Goal: Find specific page/section: Find specific page/section

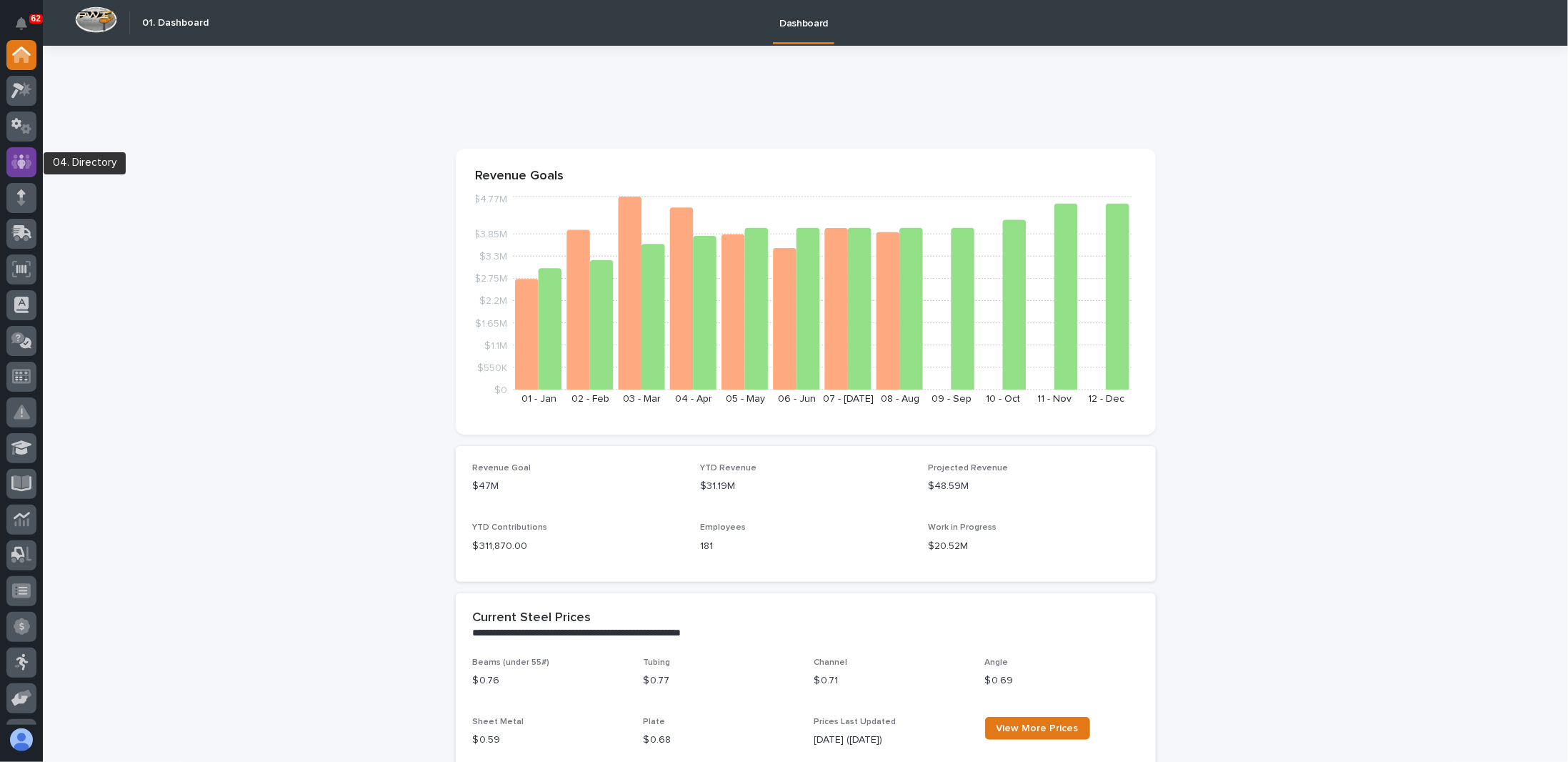
click at [21, 159] on icon at bounding box center [21, 162] width 21 height 16
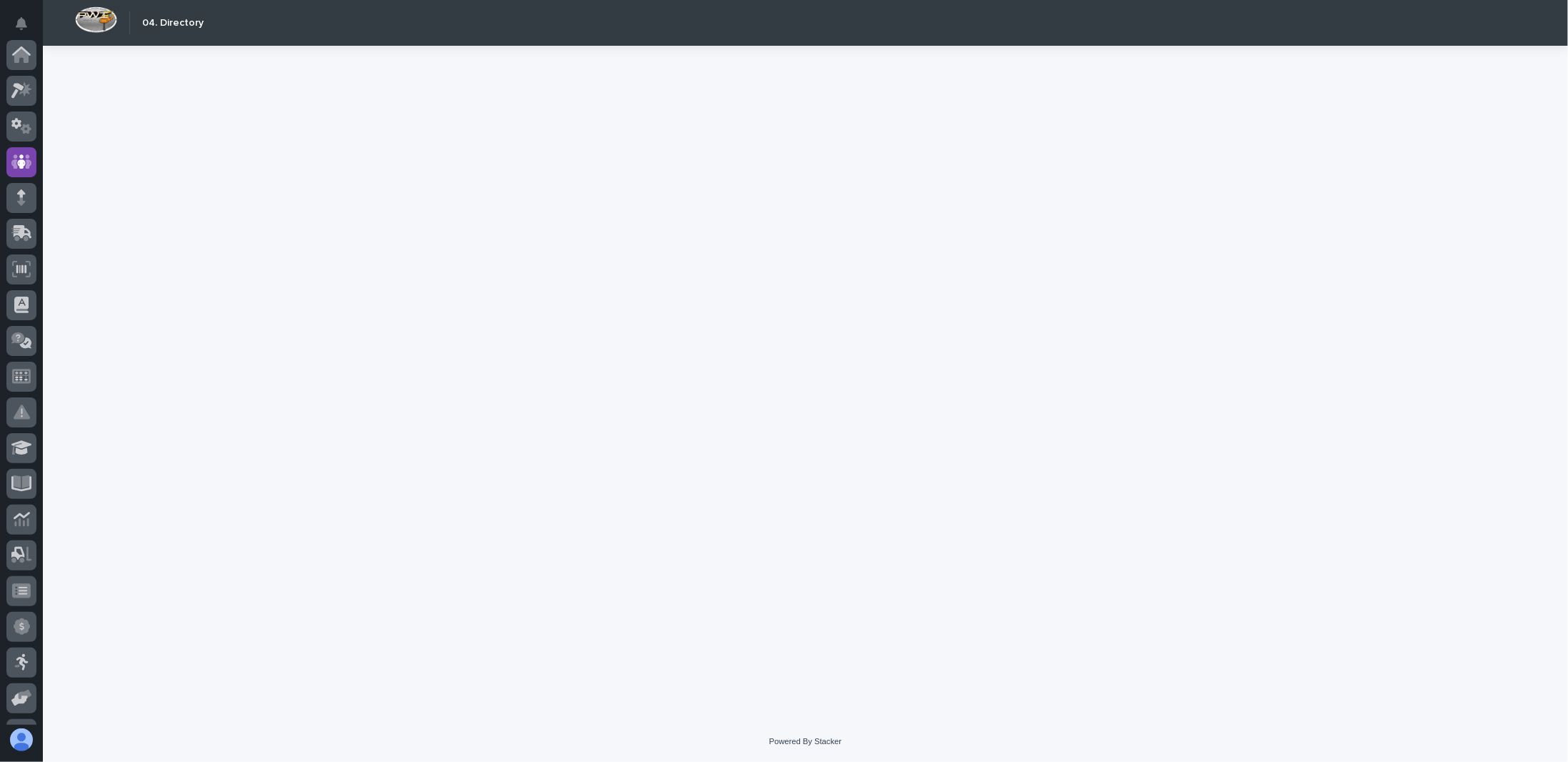
scroll to position [107, 0]
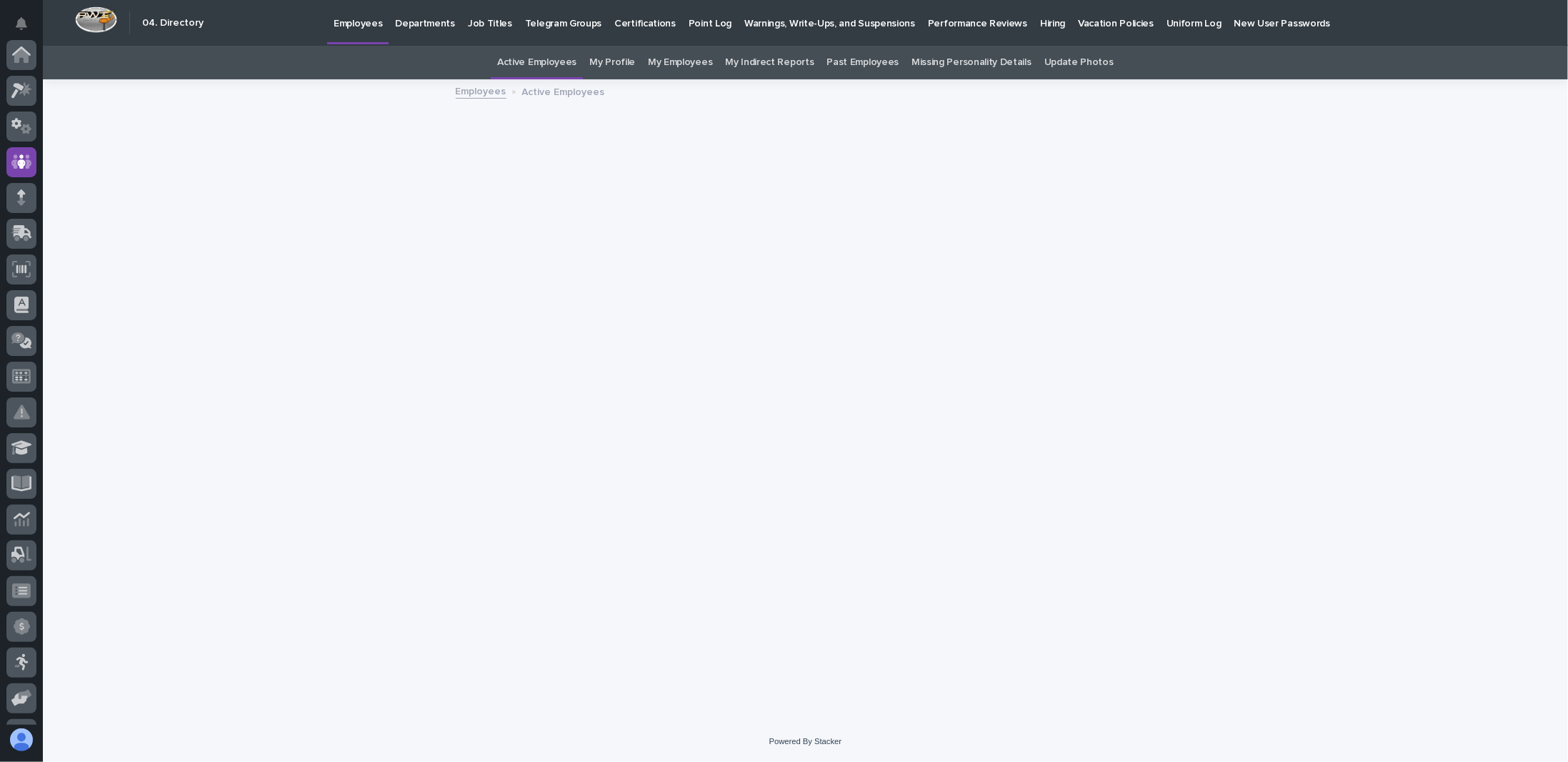
scroll to position [107, 0]
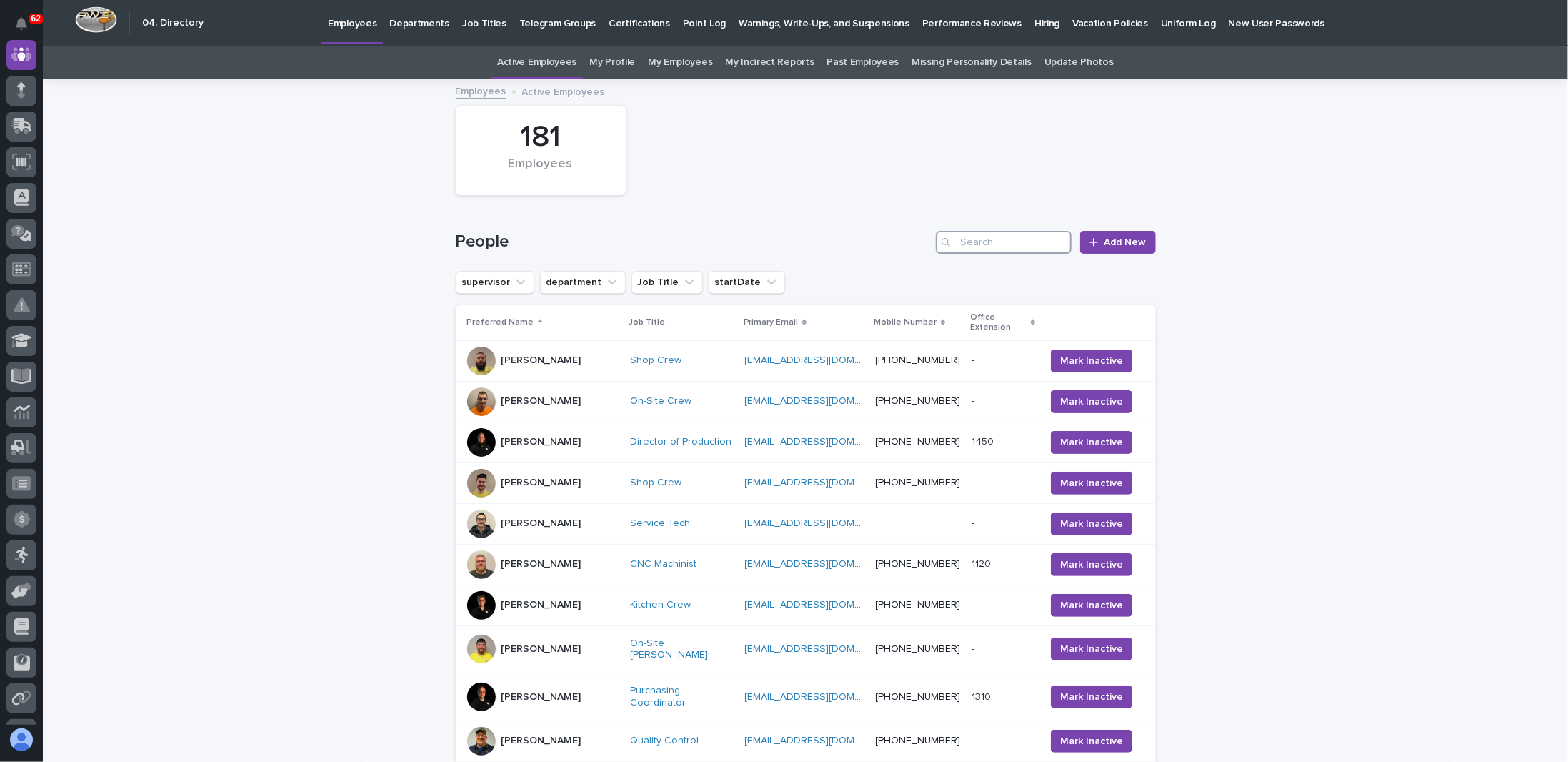
click at [997, 236] on input "Search" at bounding box center [1003, 242] width 135 height 23
click at [1000, 248] on input "w" at bounding box center [1003, 242] width 135 height 23
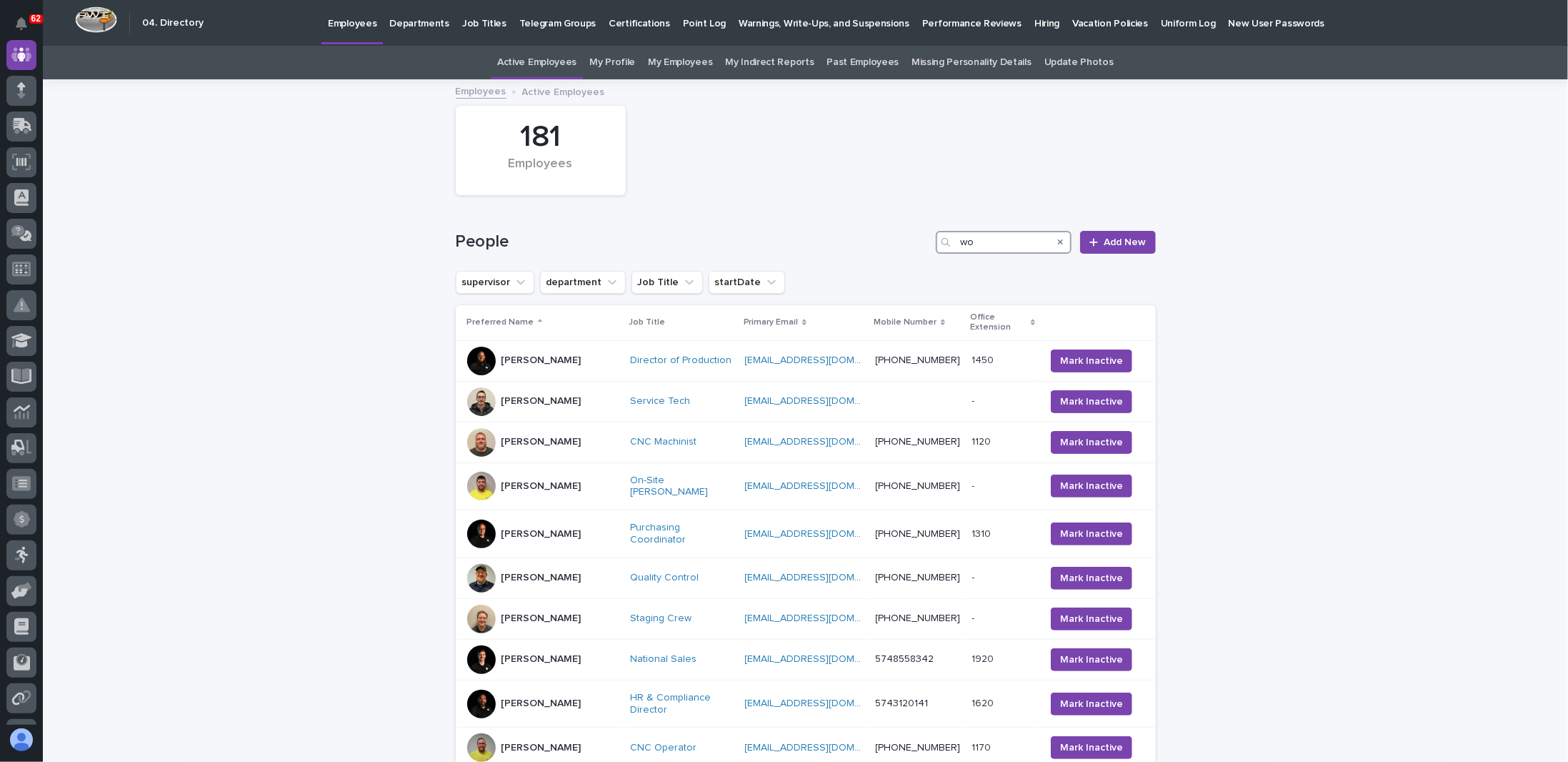
type input "w"
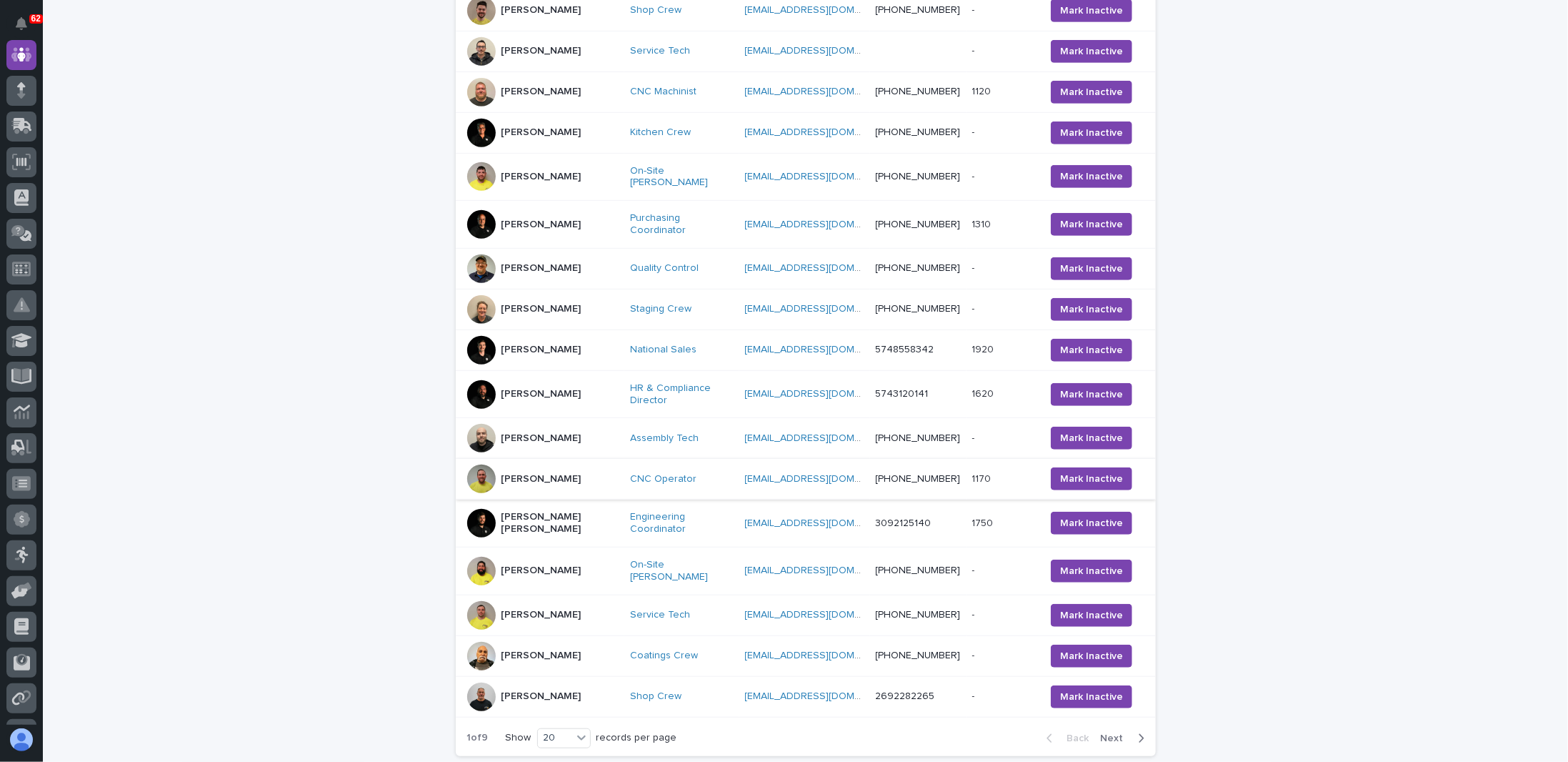
scroll to position [539, 0]
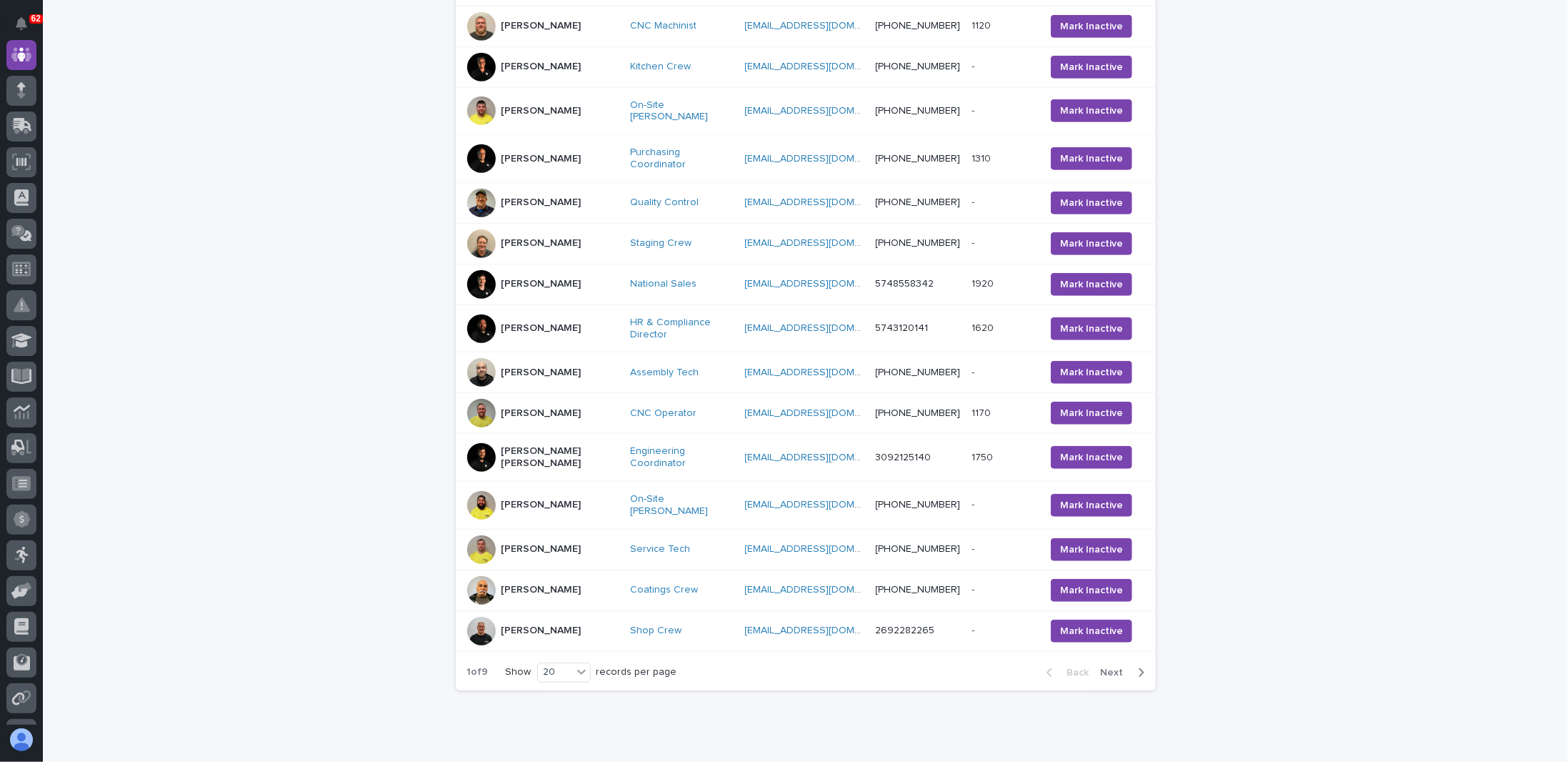
click at [1118, 668] on span "Next" at bounding box center [1117, 672] width 31 height 10
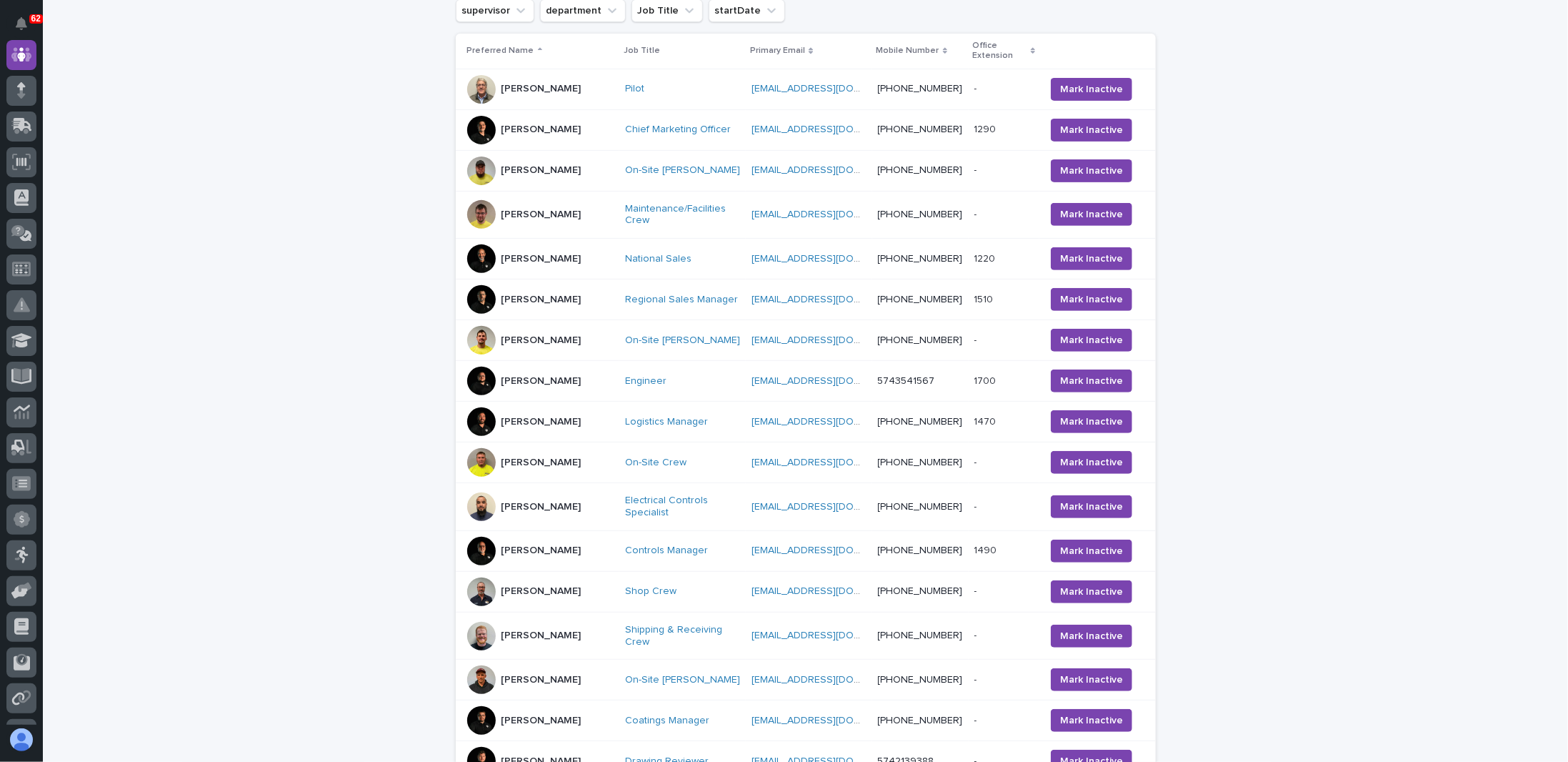
scroll to position [576, 0]
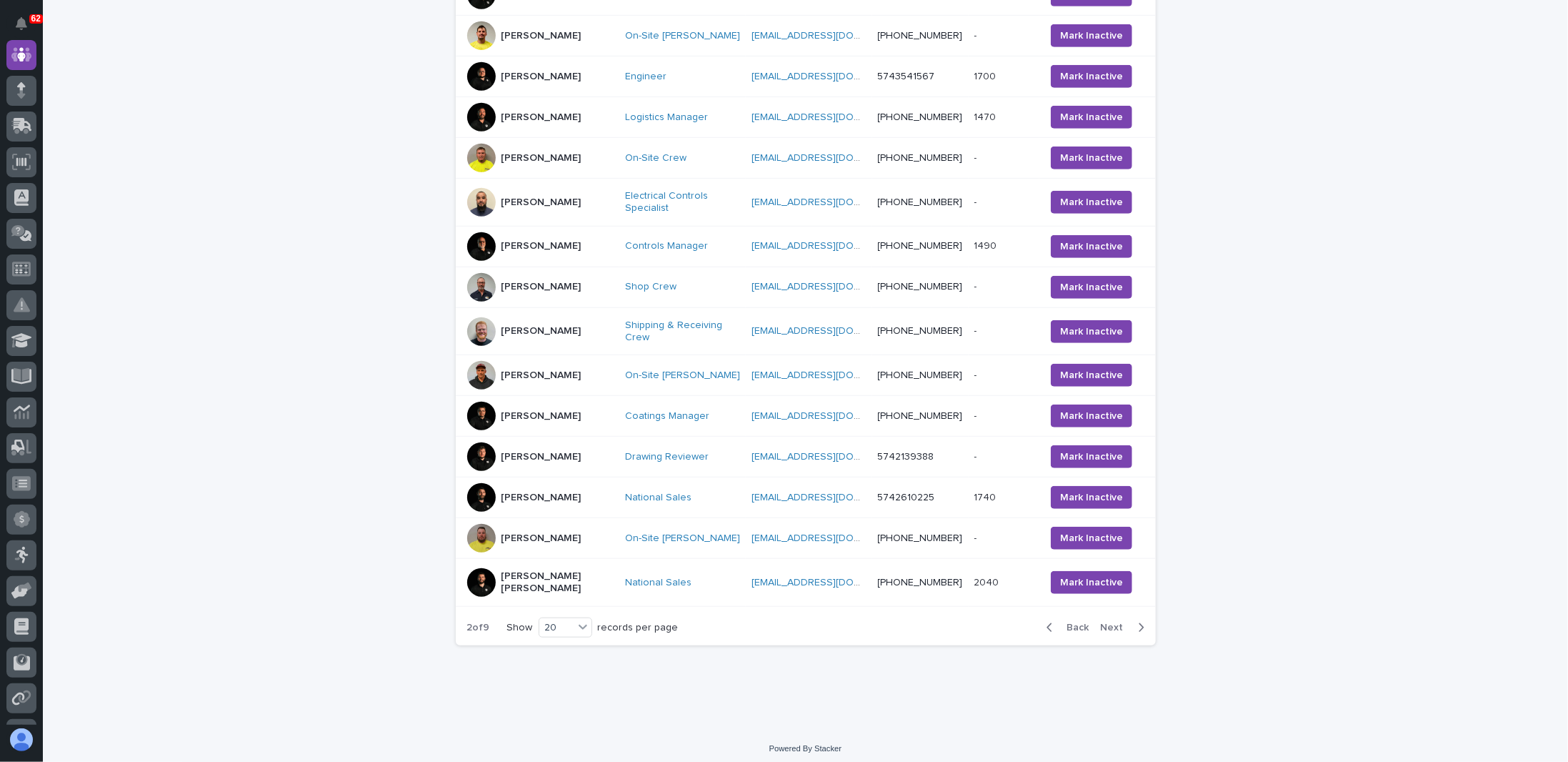
click at [1107, 623] on span "Next" at bounding box center [1117, 627] width 31 height 10
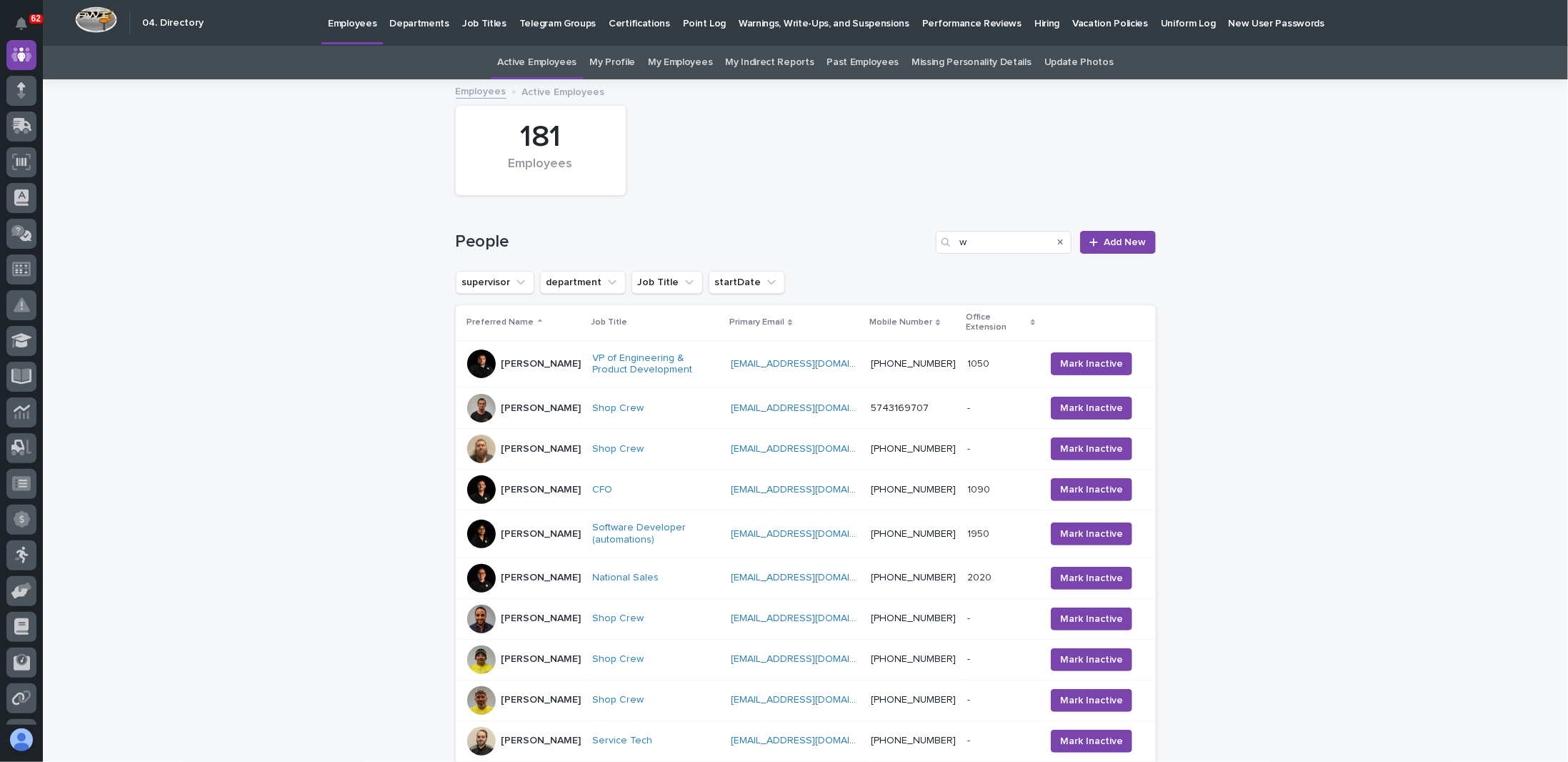
click at [1058, 245] on icon "Search" at bounding box center [1061, 242] width 5 height 8
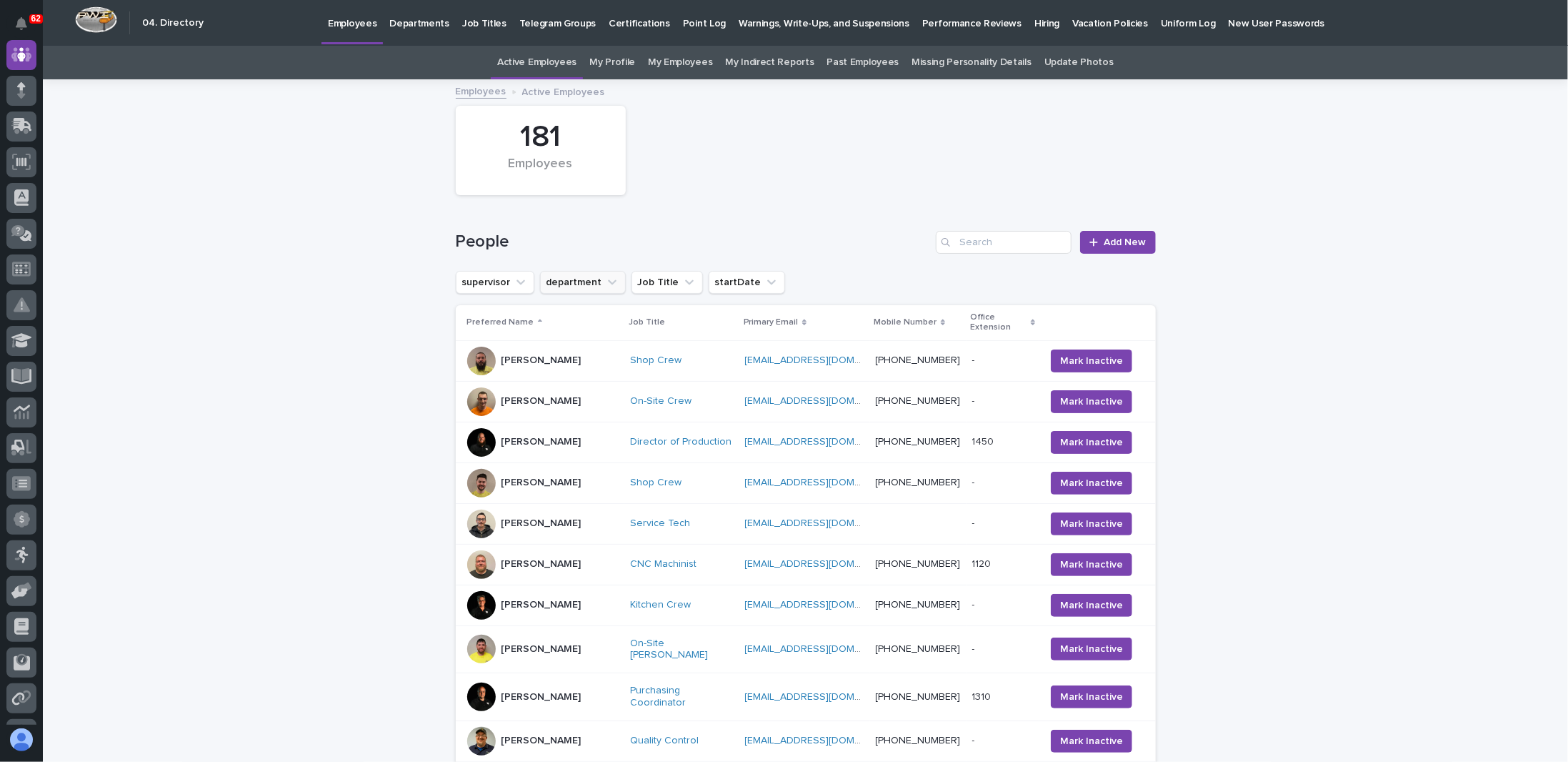
click at [587, 278] on button "department" at bounding box center [583, 282] width 86 height 23
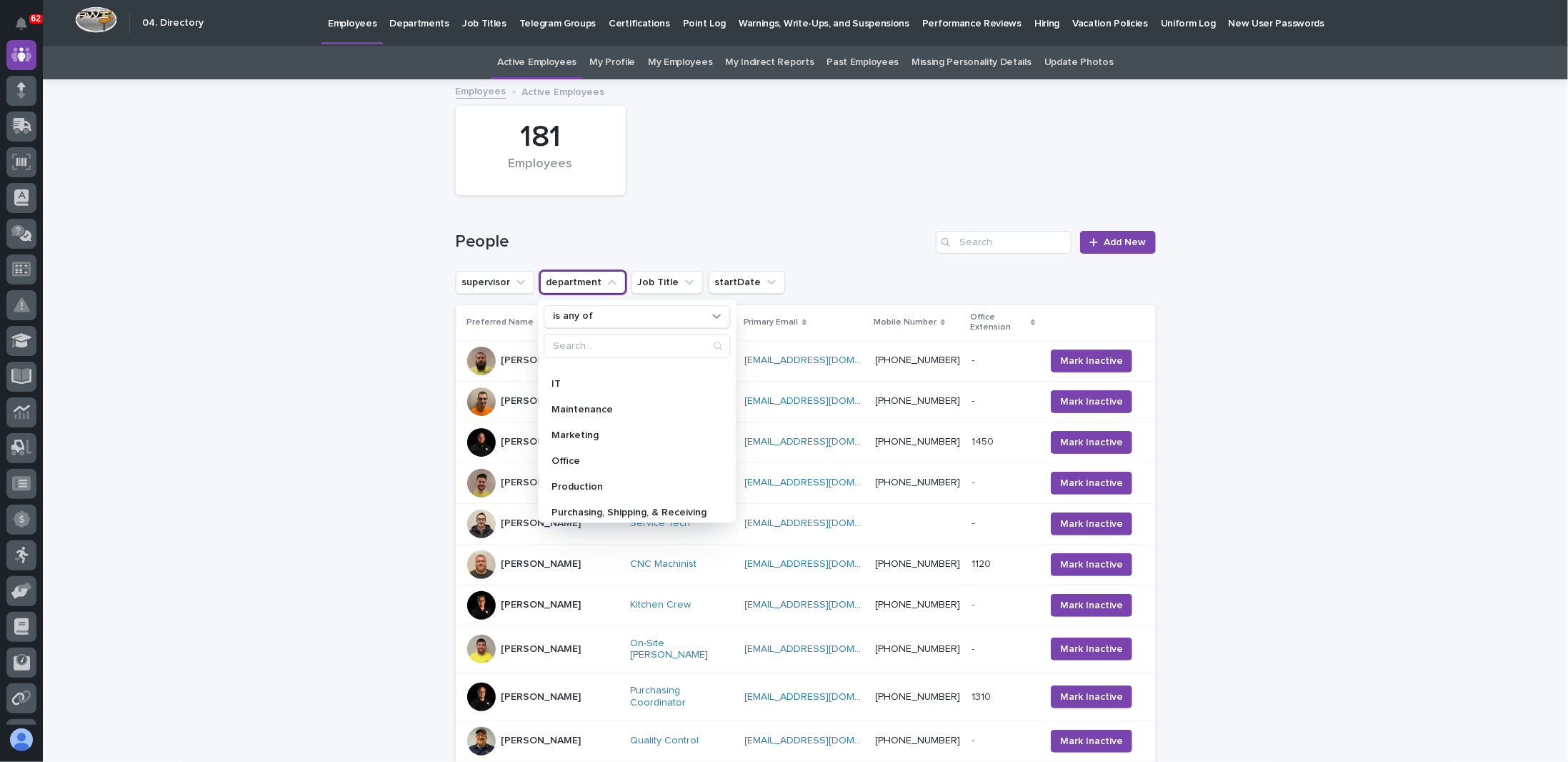
scroll to position [203, 0]
click at [568, 483] on div "Sales" at bounding box center [637, 479] width 187 height 23
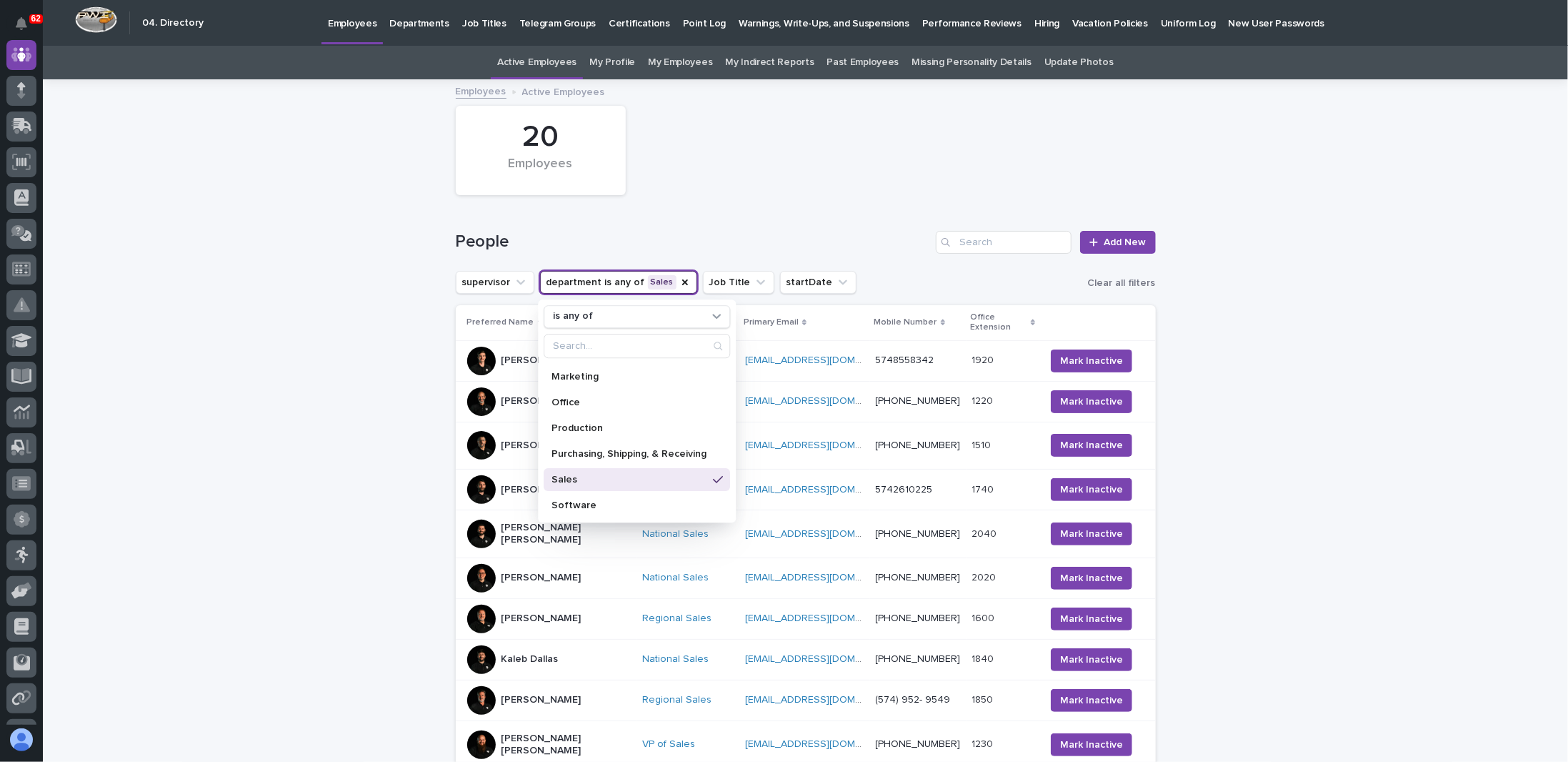
click at [264, 424] on div "Loading... Saving… Loading... Saving… 20 Employees People Add New supervisor de…" at bounding box center [806, 696] width 1525 height 1231
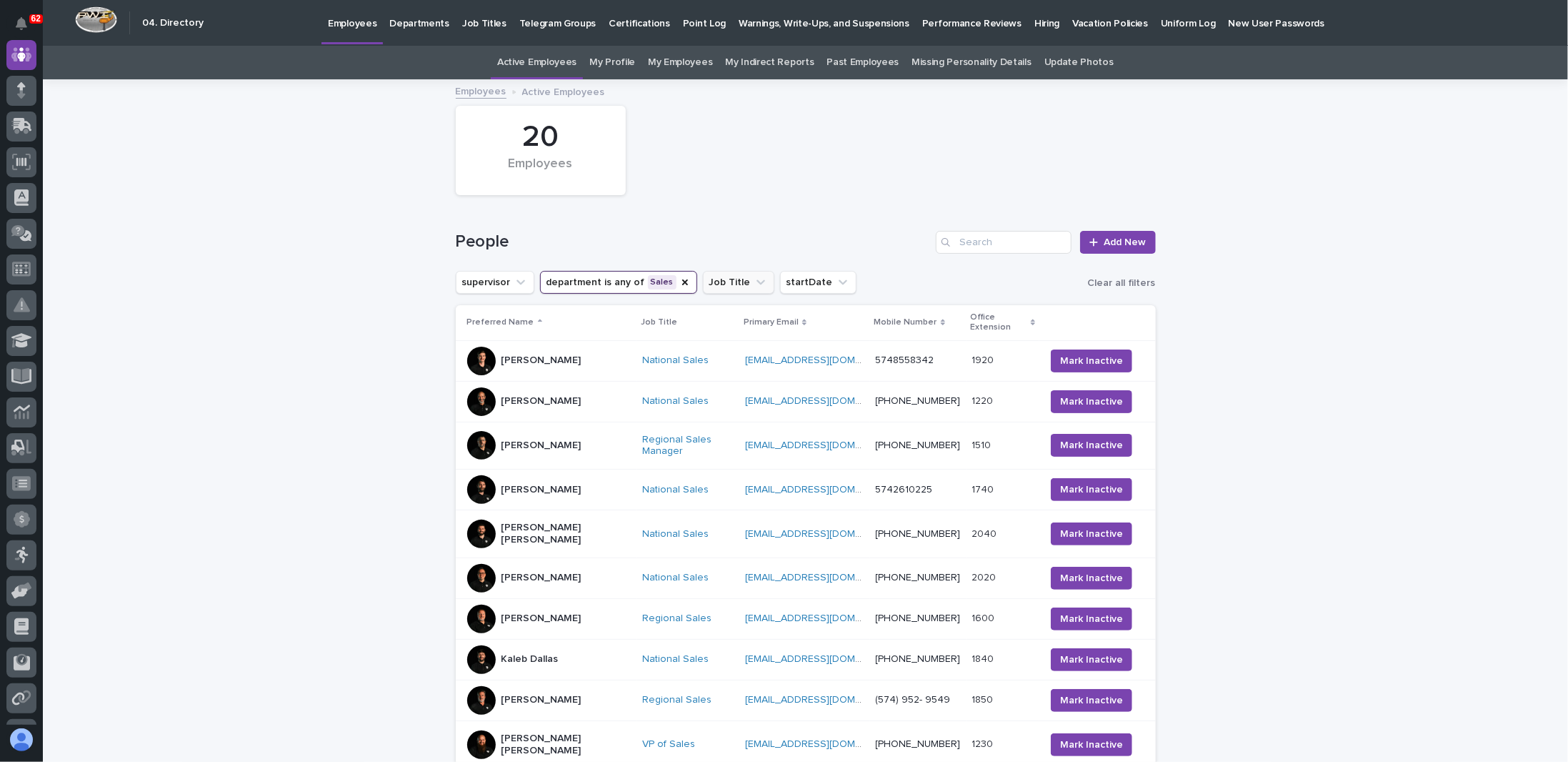
click at [753, 284] on icon "Job Title" at bounding box center [761, 282] width 15 height 15
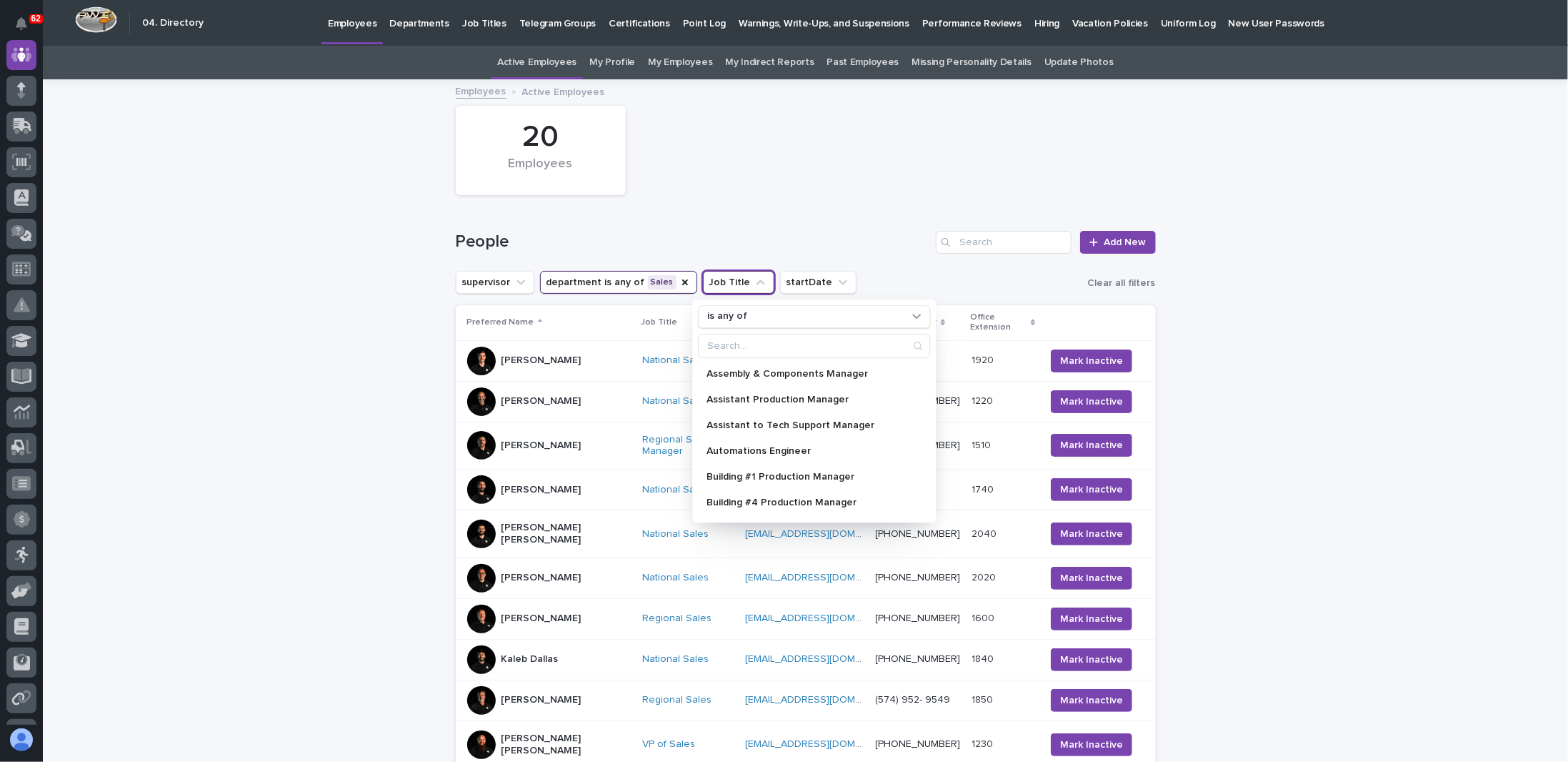
click at [283, 407] on div "Loading... Saving… Loading... Saving… 20 Employees People Add New supervisor de…" at bounding box center [806, 696] width 1525 height 1231
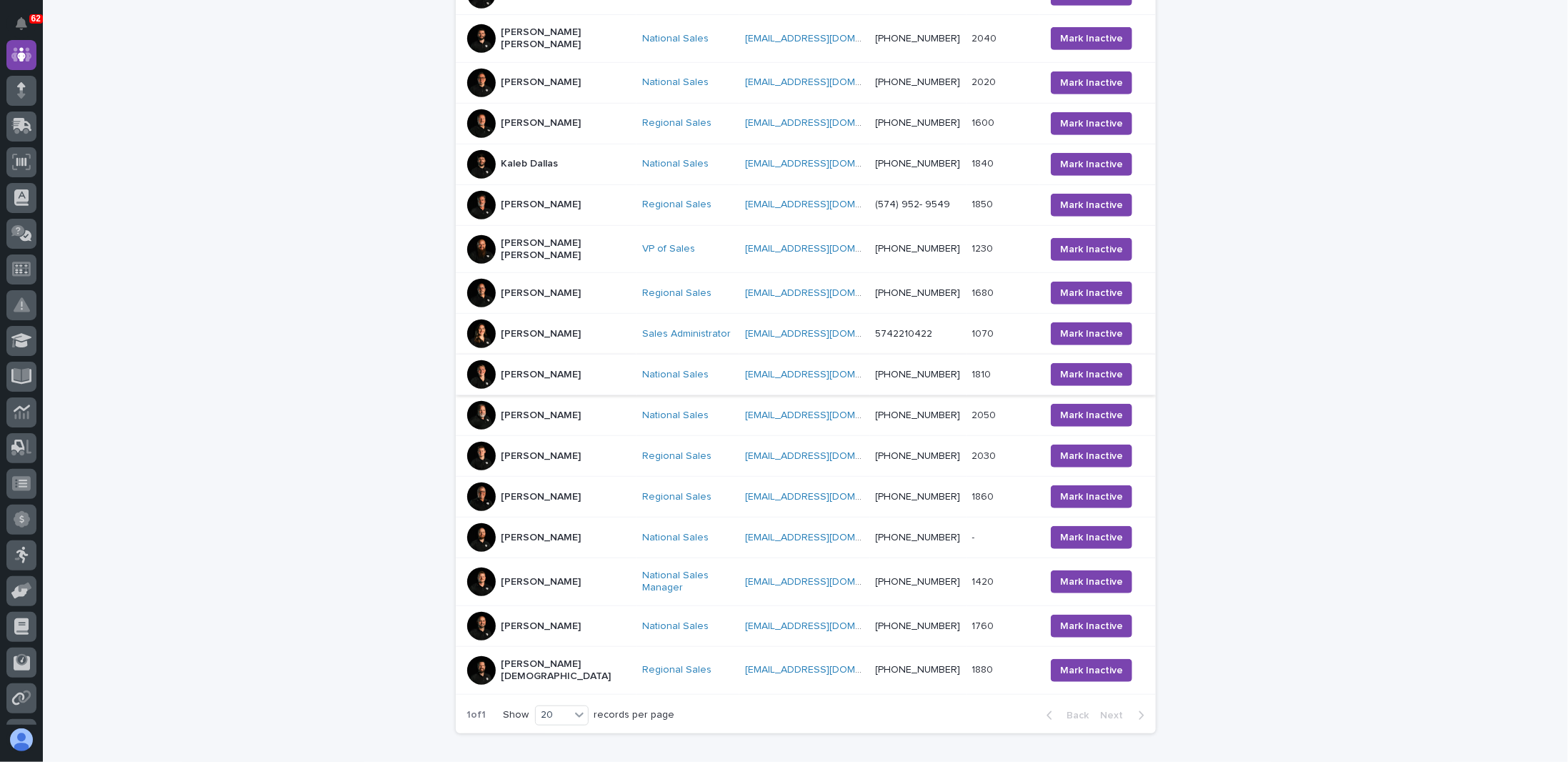
scroll to position [539, 0]
